Goal: Check status: Check status

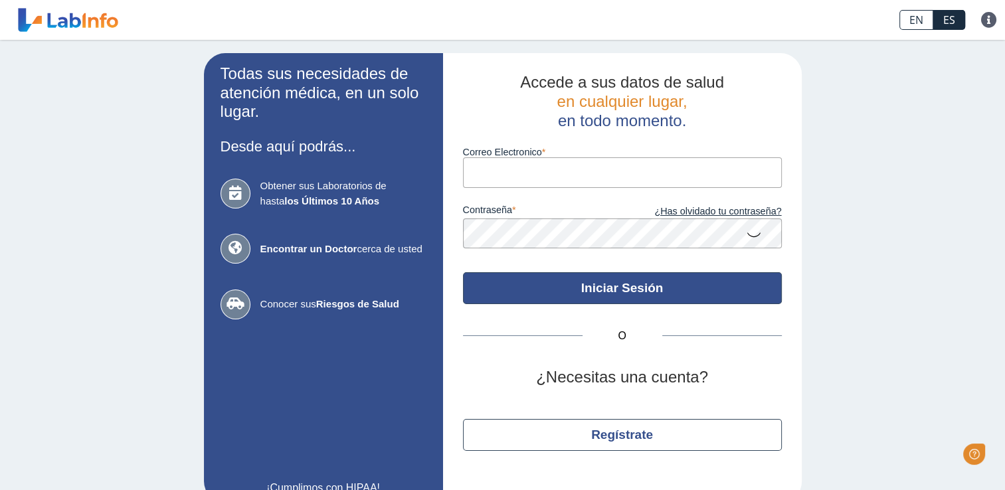
type input "[EMAIL_ADDRESS][DOMAIN_NAME]"
click at [603, 294] on button "Iniciar Sesión" at bounding box center [622, 288] width 319 height 32
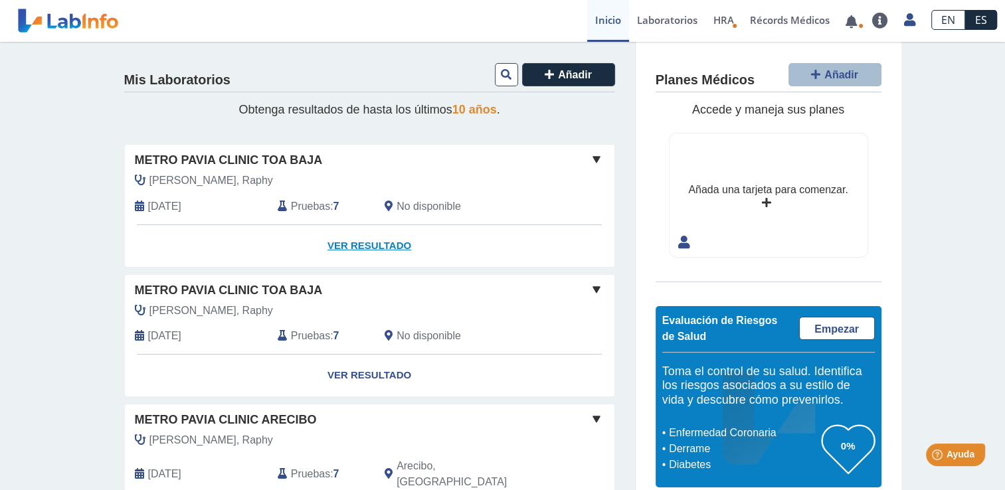
click at [371, 242] on link "Ver Resultado" at bounding box center [370, 246] width 490 height 42
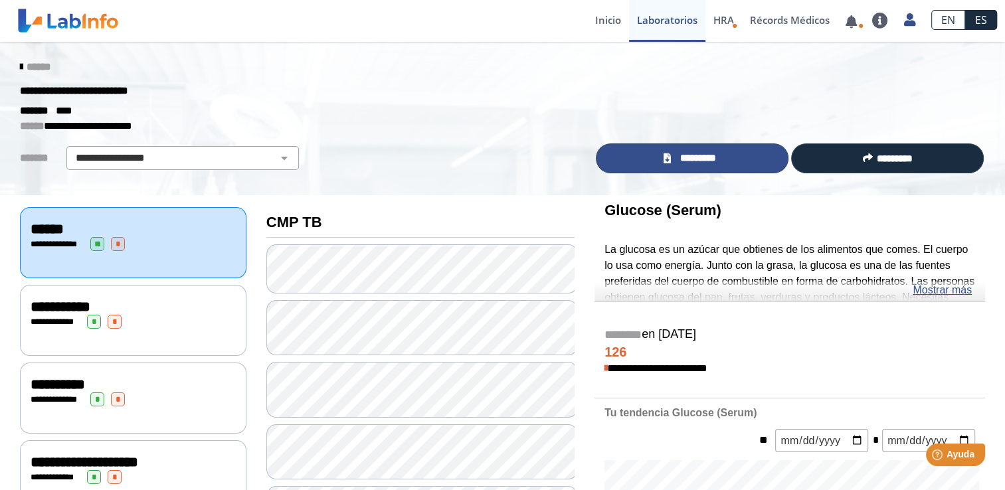
click at [682, 160] on span "*********" at bounding box center [698, 158] width 46 height 15
